Goal: Check status: Check status

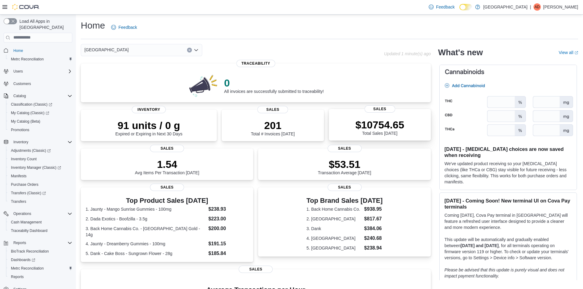
click at [391, 131] on p "$10754.65" at bounding box center [379, 125] width 49 height 12
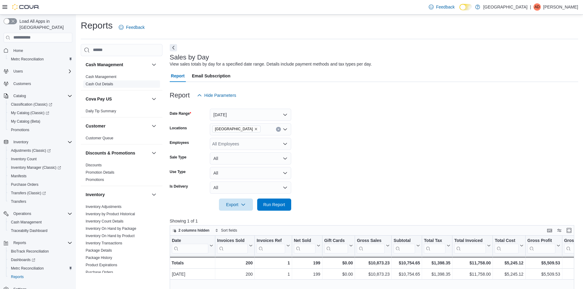
click at [105, 84] on link "Cash Out Details" at bounding box center [100, 84] width 28 height 4
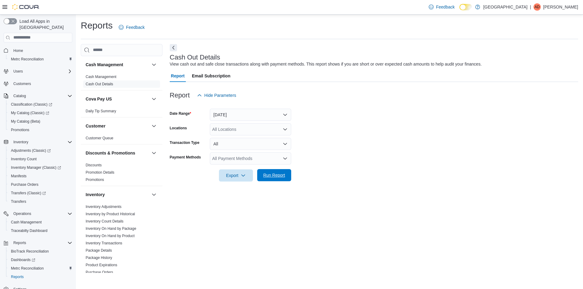
click at [278, 177] on span "Run Report" at bounding box center [274, 175] width 22 height 6
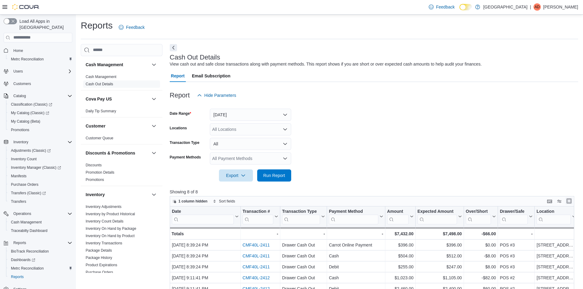
click at [569, 202] on button "Enter fullscreen" at bounding box center [568, 200] width 7 height 7
